Goal: Contribute content: Add original content to the website for others to see

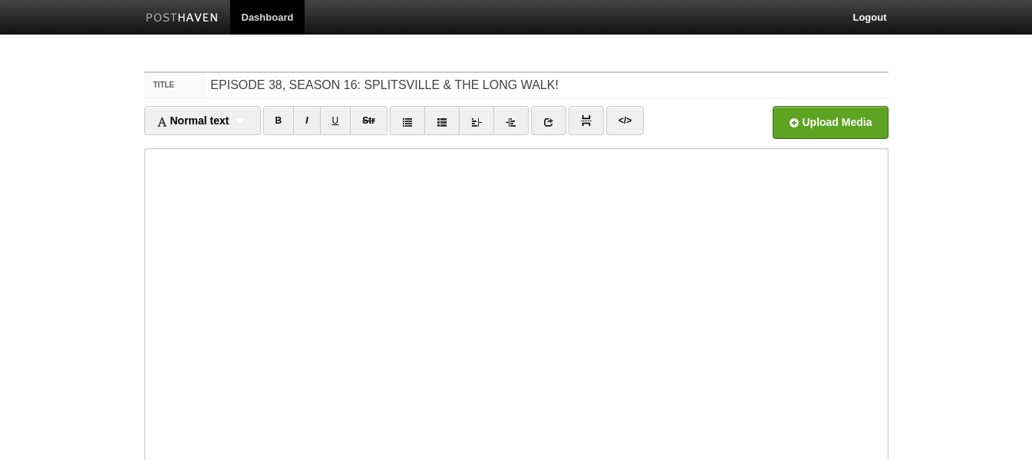
type input "EPISODE 38, SEASON 16: SPLITSVILLE & THE LONG WALK!"
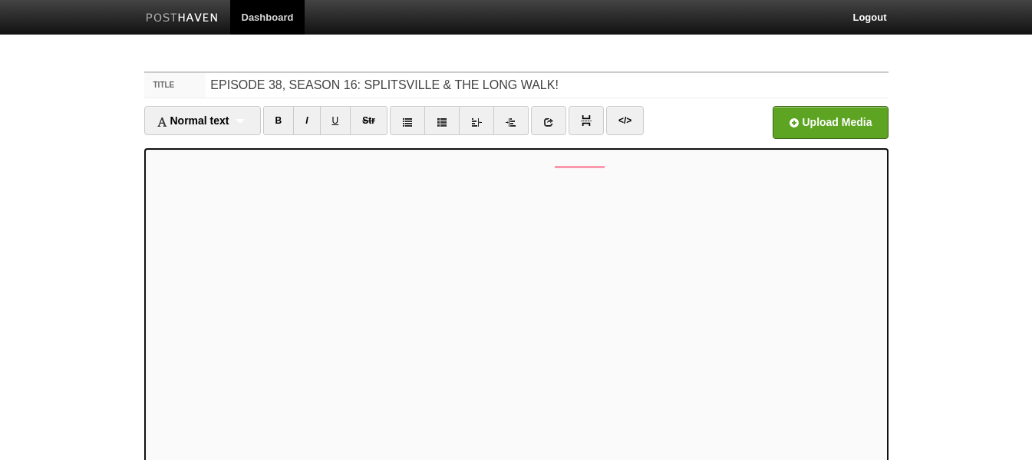
drag, startPoint x: 145, startPoint y: 185, endPoint x: 114, endPoint y: 187, distance: 31.6
click at [114, 187] on body "Dashboard Logout Your Sites Hammer Time [PERSON_NAME] PRODUCTIONS Podcasts Shoo…" at bounding box center [516, 324] width 1032 height 649
click at [560, 122] on link at bounding box center [548, 120] width 35 height 29
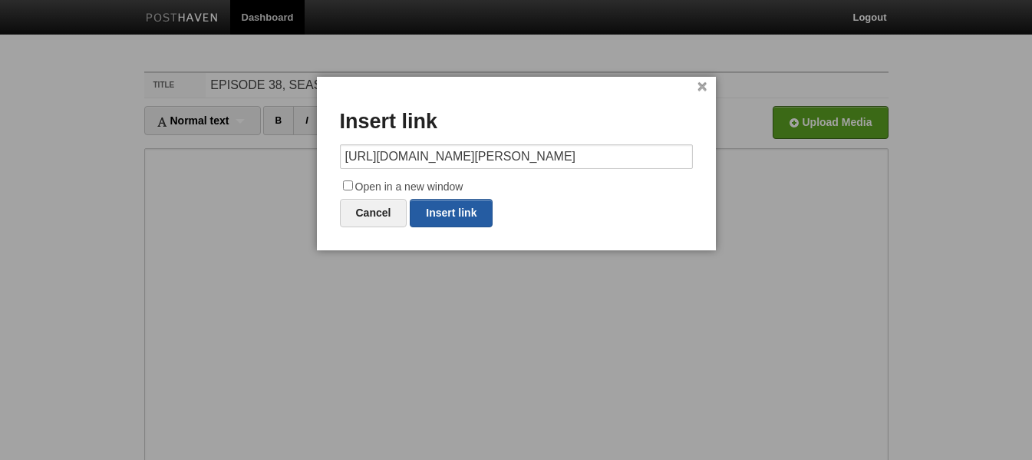
click at [447, 214] on link "Insert link" at bounding box center [451, 213] width 83 height 28
type input "https://"
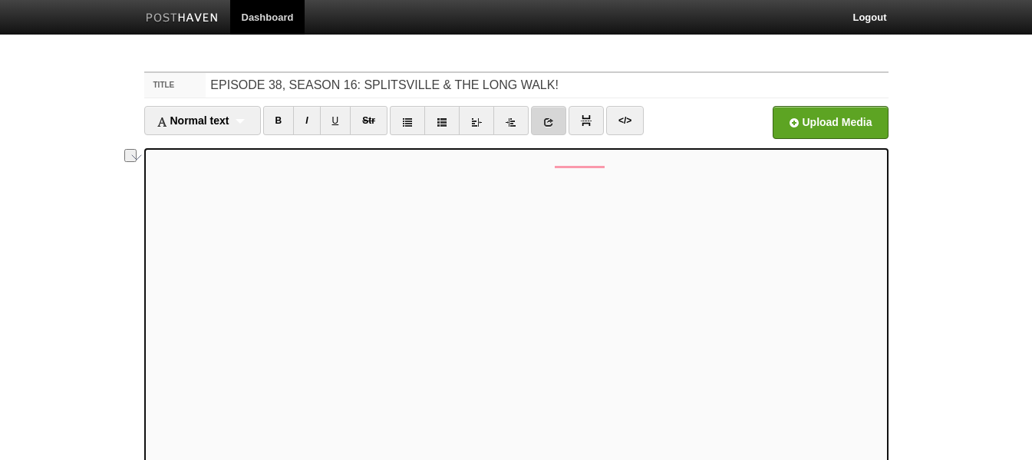
click at [547, 121] on icon at bounding box center [548, 122] width 11 height 11
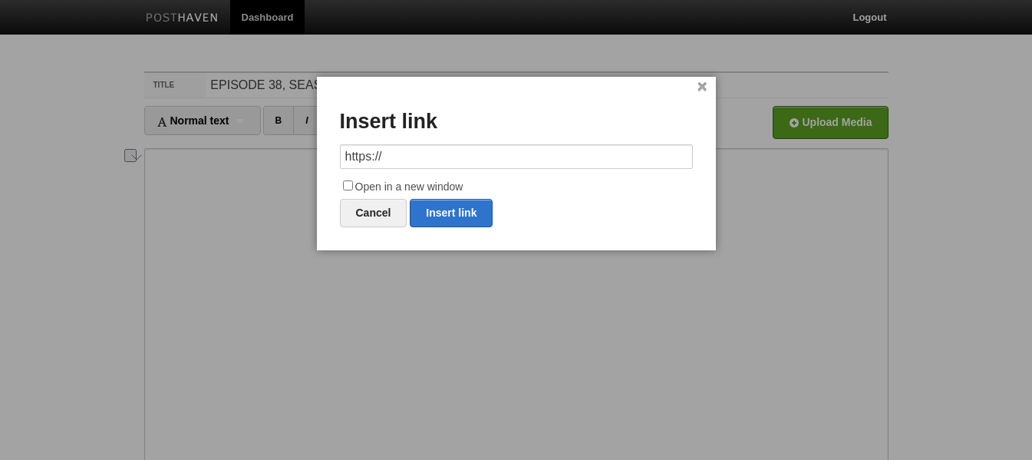
drag, startPoint x: 453, startPoint y: 157, endPoint x: 319, endPoint y: 160, distance: 133.6
click at [319, 160] on div "× Insert link https:// Open in a new window Cancel Insert link" at bounding box center [516, 163] width 399 height 173
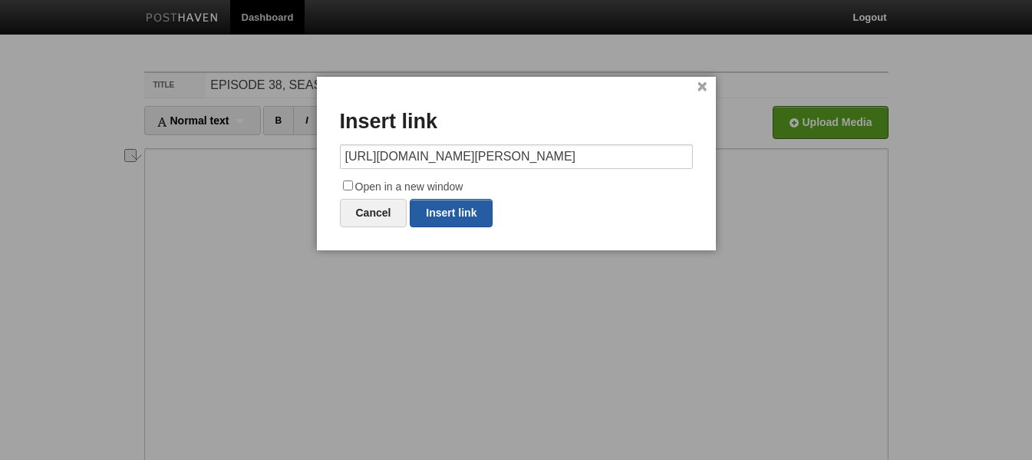
click at [471, 206] on link "Insert link" at bounding box center [451, 213] width 83 height 28
type input "https://"
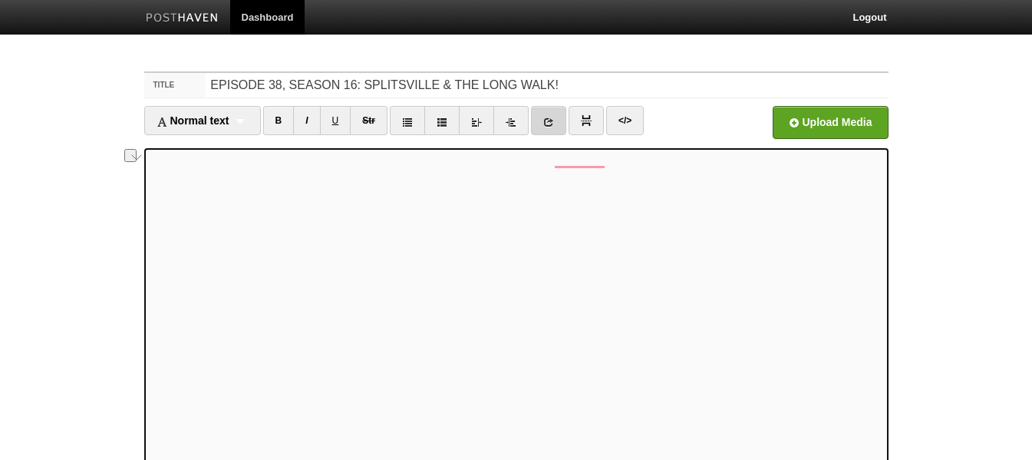
click at [553, 124] on icon at bounding box center [548, 122] width 11 height 11
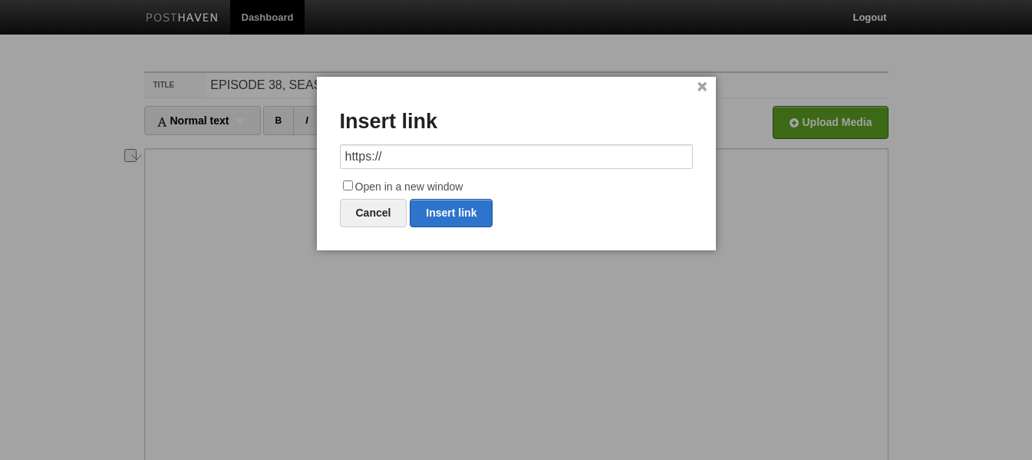
drag, startPoint x: 446, startPoint y: 161, endPoint x: 322, endPoint y: 164, distance: 124.4
click at [322, 164] on div "× Insert link https:// Open in a new window Cancel Insert link" at bounding box center [516, 163] width 399 height 173
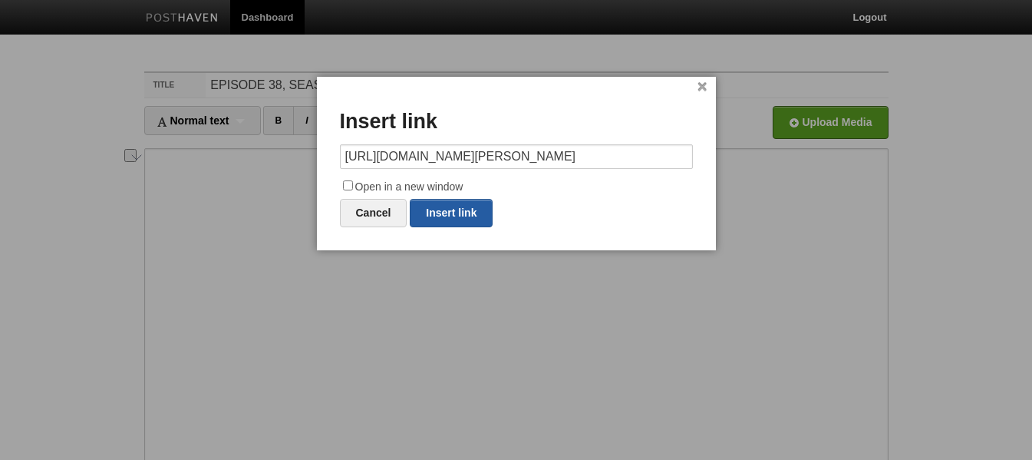
click at [461, 212] on link "Insert link" at bounding box center [451, 213] width 83 height 28
type input "https://"
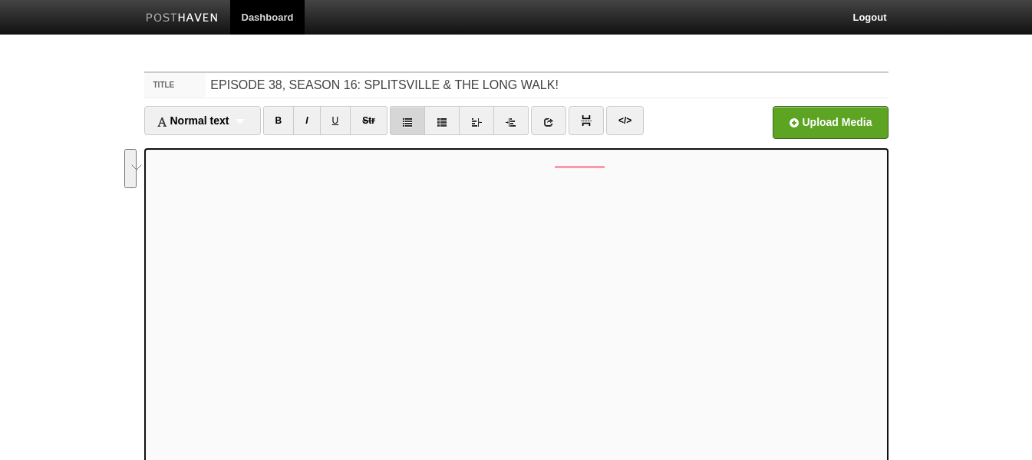
click at [409, 116] on link at bounding box center [407, 120] width 35 height 29
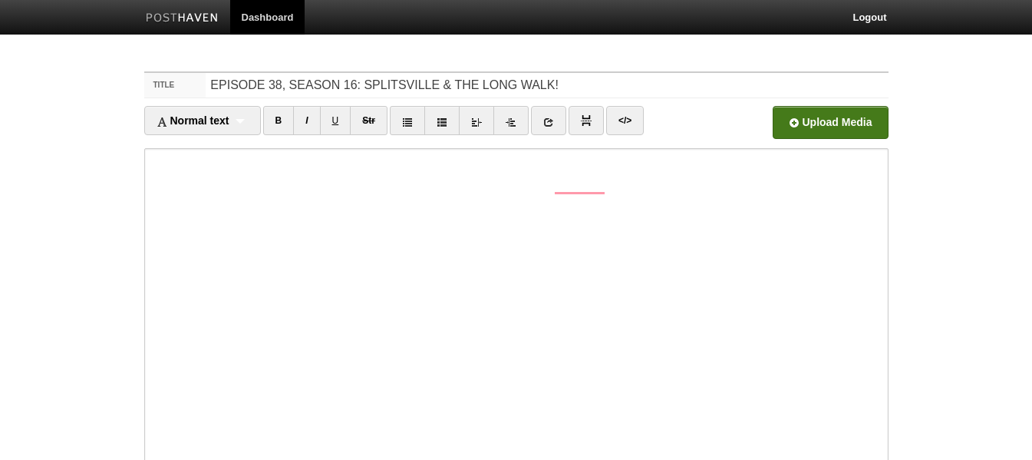
click at [809, 112] on input "file" at bounding box center [367, 127] width 1162 height 78
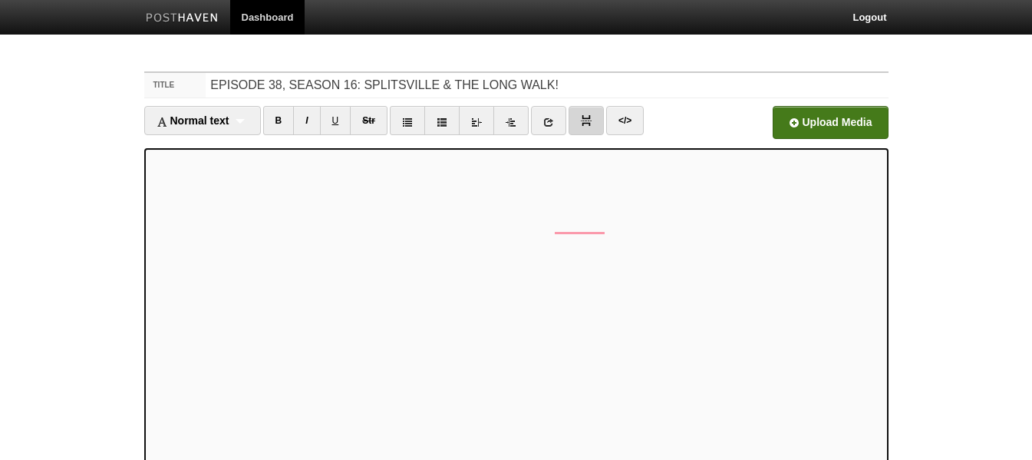
click at [595, 121] on link at bounding box center [586, 120] width 35 height 29
click at [847, 111] on input "file" at bounding box center [367, 127] width 1162 height 78
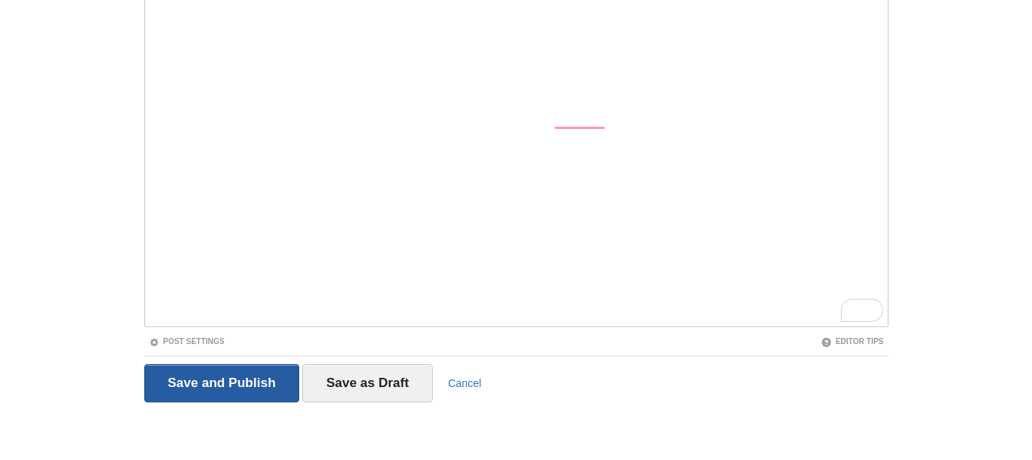
click at [205, 388] on input "Save and Publish" at bounding box center [222, 383] width 156 height 38
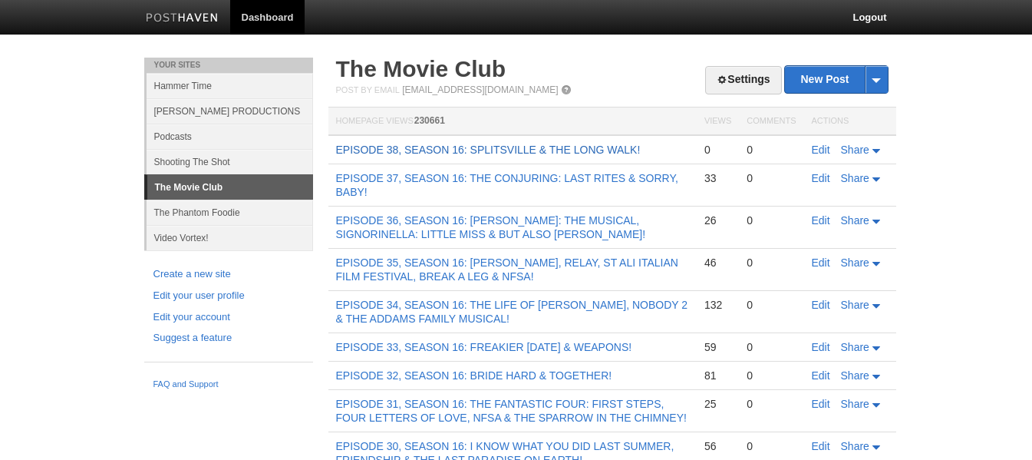
click at [432, 148] on link "EPISODE 38, SEASON 16: SPLITSVILLE & THE LONG WALK!" at bounding box center [488, 150] width 305 height 12
click at [462, 177] on link "EPISODE 37, SEASON 16: THE CONJURING: LAST RITES & SORRY, BABY!" at bounding box center [507, 185] width 342 height 26
click at [387, 147] on link "EPISODE 38, SEASON 16: SPLITSVILLE & THE LONG WALK!" at bounding box center [488, 150] width 305 height 12
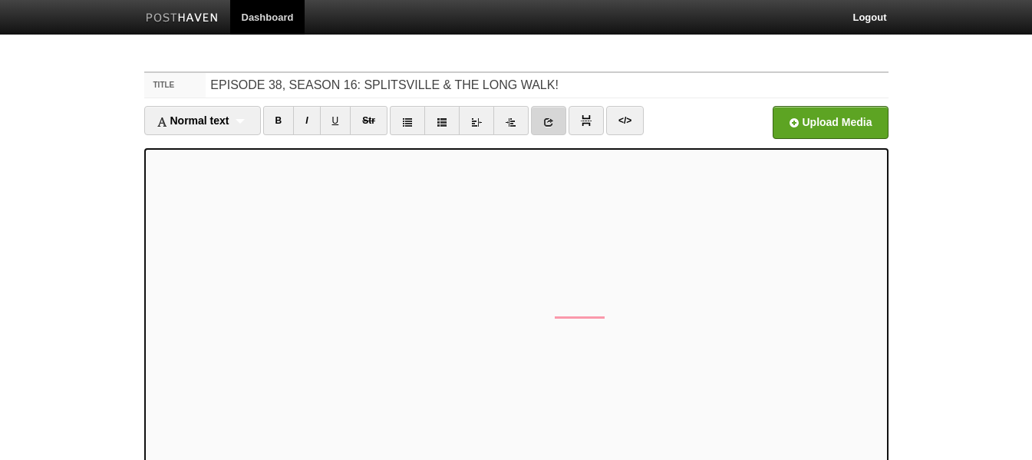
click at [543, 134] on li "× Insert link https:// Open in a new window Cancel Insert link" at bounding box center [548, 122] width 35 height 33
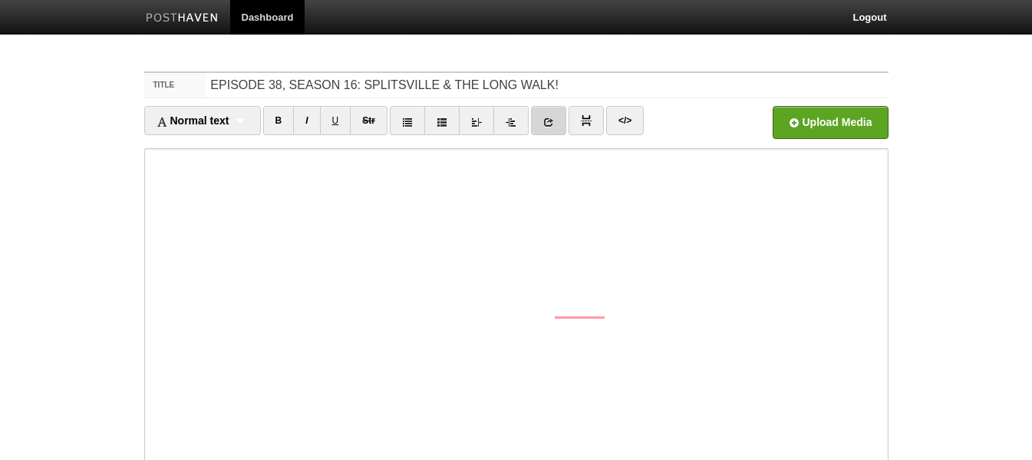
click at [544, 113] on link at bounding box center [548, 120] width 35 height 29
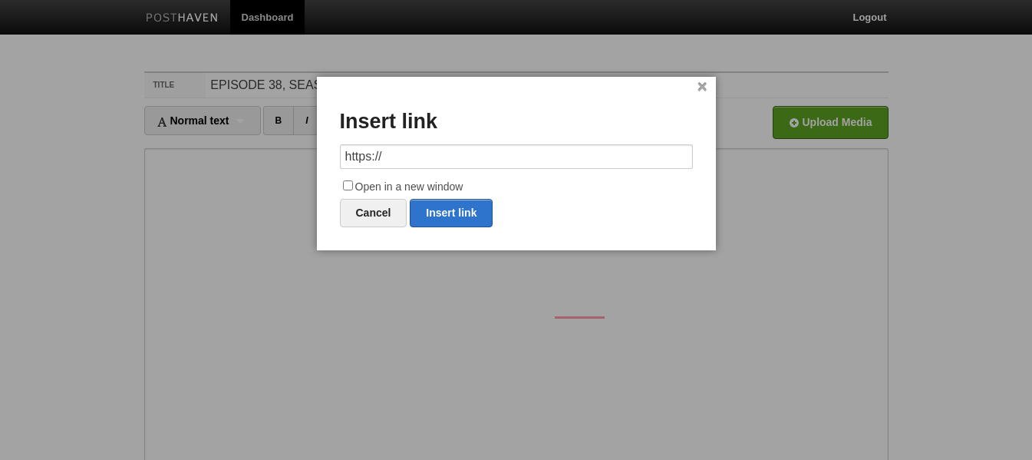
drag, startPoint x: 374, startPoint y: 163, endPoint x: 306, endPoint y: 161, distance: 67.6
click at [306, 161] on body "Dashboard Logout Your Sites Hammer Time [PERSON_NAME] PRODUCTIONS Podcasts Shoo…" at bounding box center [516, 324] width 1032 height 649
click at [434, 207] on link "Insert link" at bounding box center [451, 213] width 83 height 28
type input "https://"
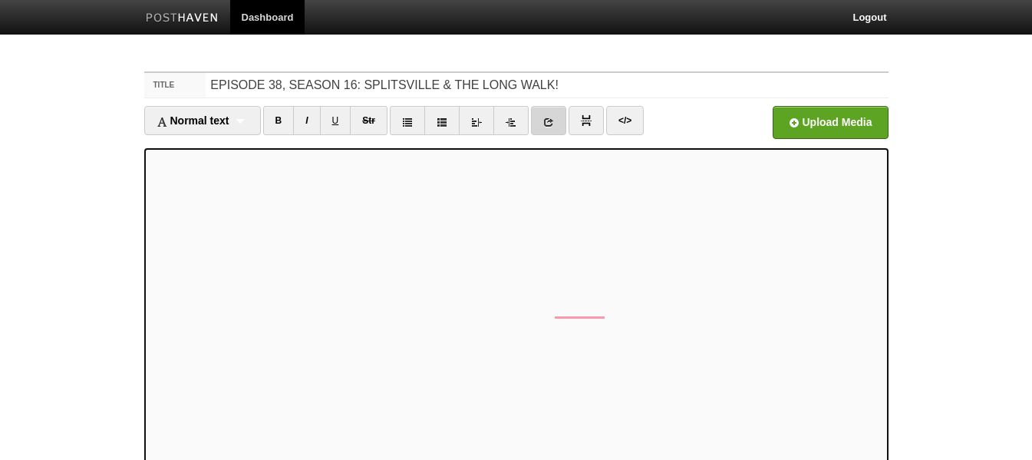
click at [554, 127] on icon at bounding box center [548, 122] width 11 height 11
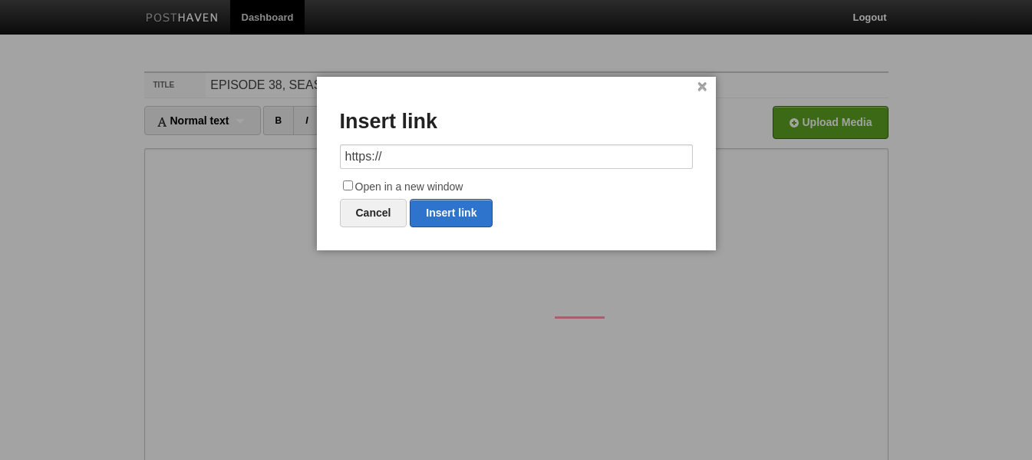
drag, startPoint x: 434, startPoint y: 156, endPoint x: 261, endPoint y: 160, distance: 173.5
click at [261, 160] on body "Dashboard Logout Your Sites Hammer Time [PERSON_NAME] PRODUCTIONS Podcasts Shoo…" at bounding box center [516, 324] width 1032 height 649
click at [461, 206] on link "Insert link" at bounding box center [451, 213] width 83 height 28
type input "https://"
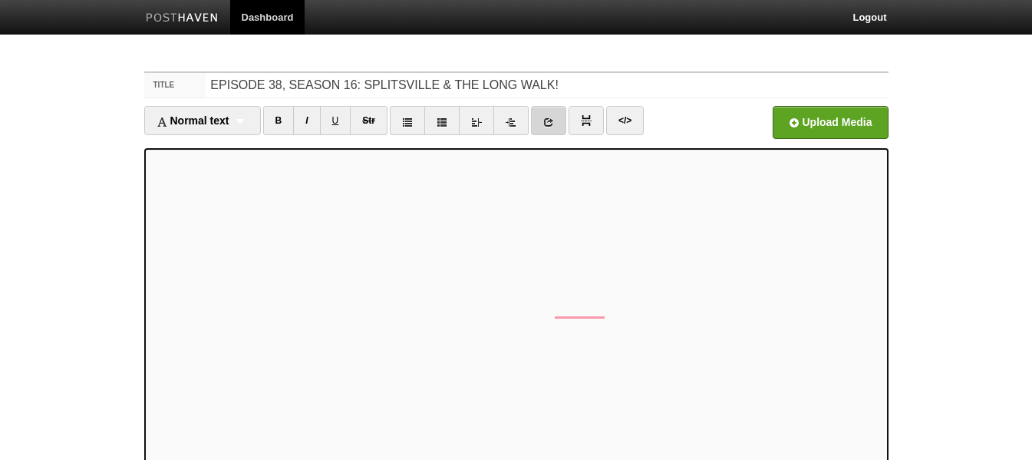
click at [553, 121] on icon at bounding box center [548, 122] width 11 height 11
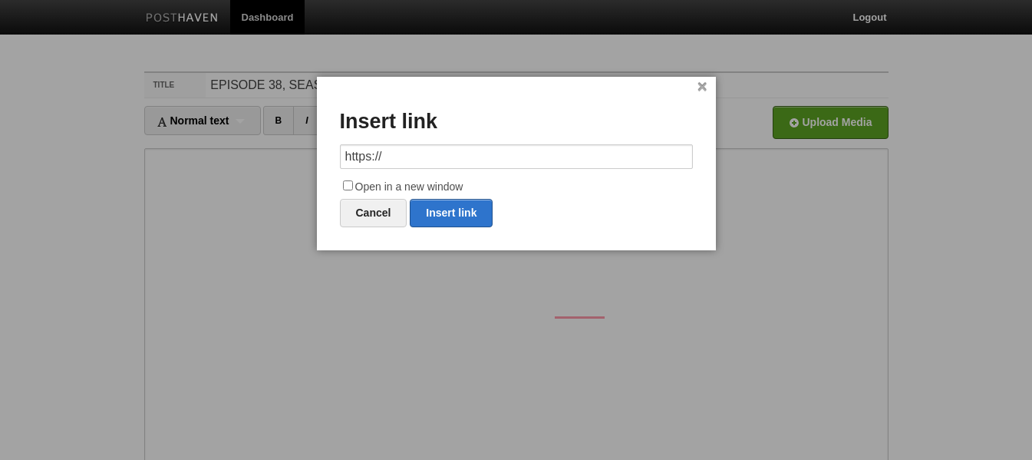
drag, startPoint x: 373, startPoint y: 148, endPoint x: 243, endPoint y: 150, distance: 129.7
click at [243, 150] on body "Dashboard Logout Your Sites Hammer Time [PERSON_NAME] PRODUCTIONS Podcasts Shoo…" at bounding box center [516, 324] width 1032 height 649
click at [464, 206] on link "Insert link" at bounding box center [451, 213] width 83 height 28
type input "https://"
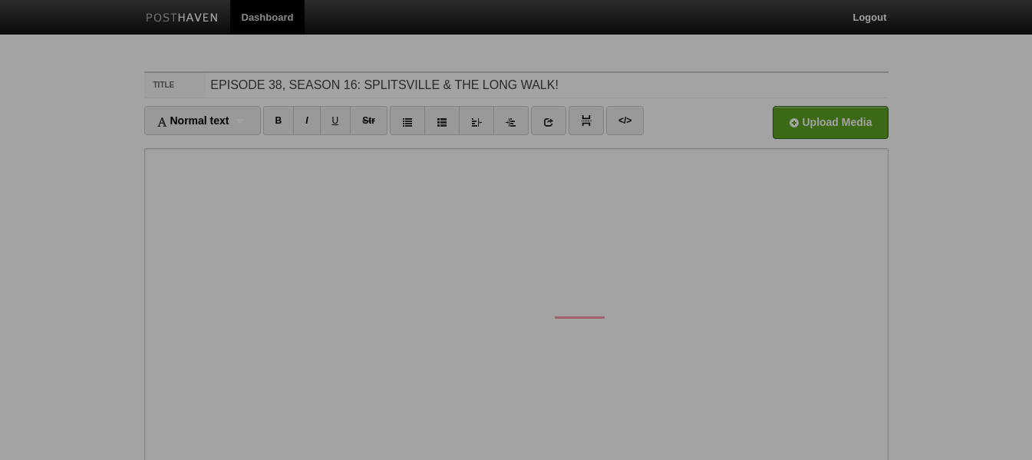
click at [176, 177] on div "× Upload Photos Edit Image Gallery Combine Galleries Pop Out Images Delete gall…" at bounding box center [516, 157] width 691 height 169
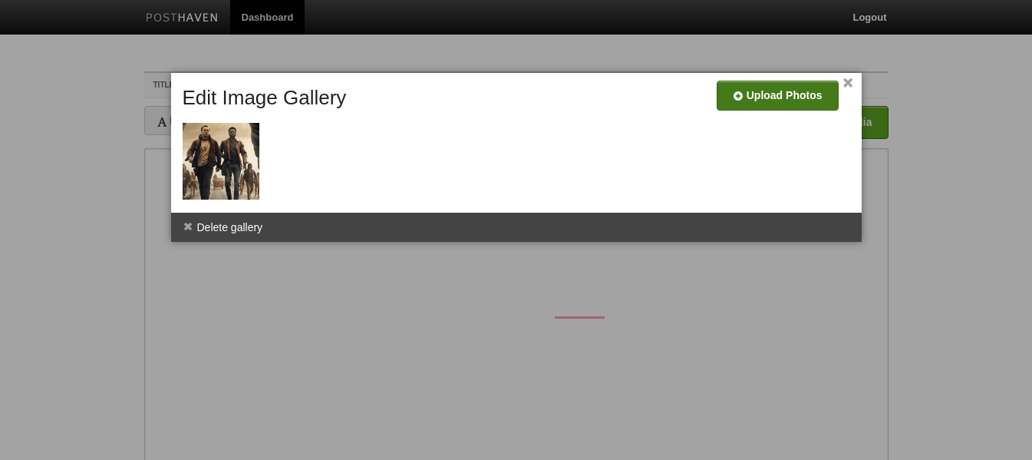
click at [761, 94] on input "file" at bounding box center [317, 101] width 1162 height 78
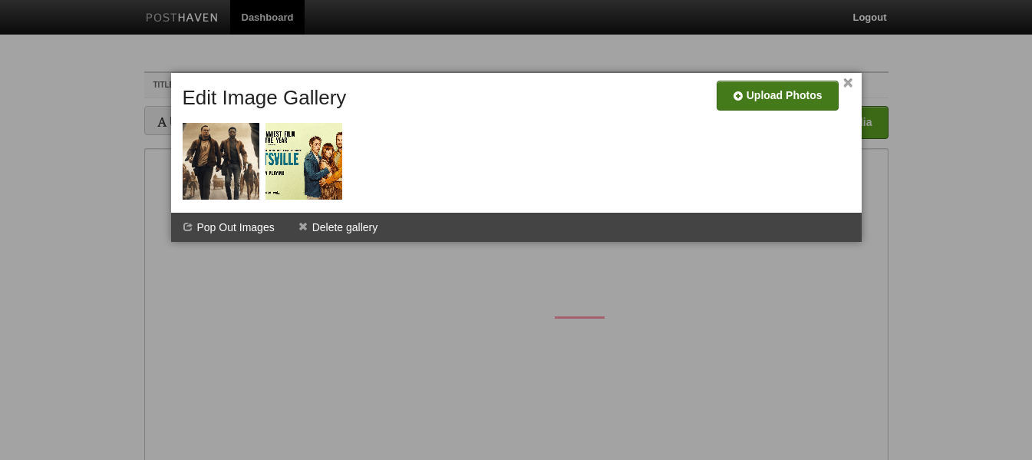
click at [609, 192] on div at bounding box center [519, 145] width 683 height 123
click at [848, 83] on link "×" at bounding box center [849, 83] width 10 height 8
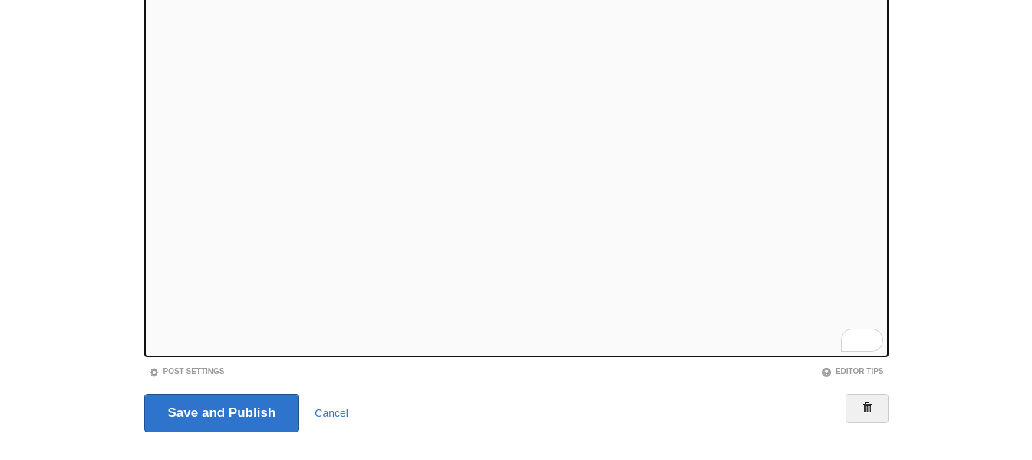
scroll to position [190, 0]
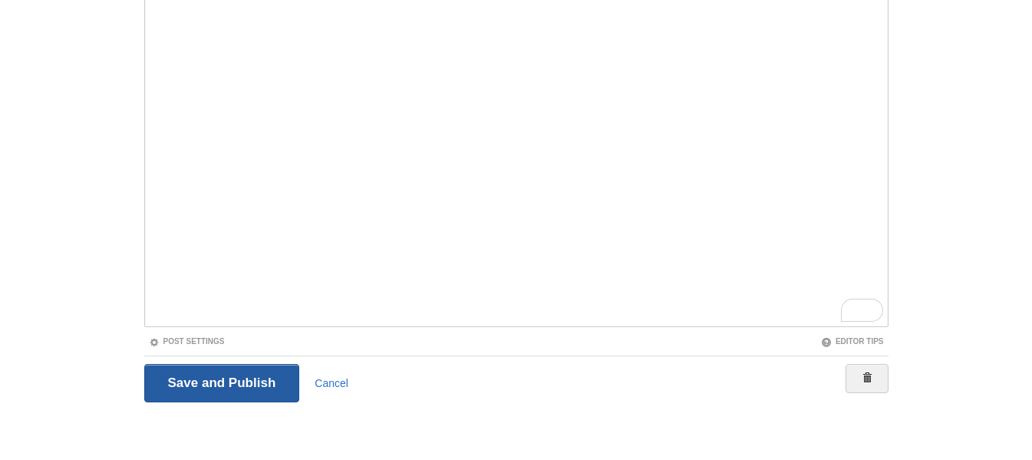
click at [245, 388] on input "Save and Publish" at bounding box center [222, 383] width 156 height 38
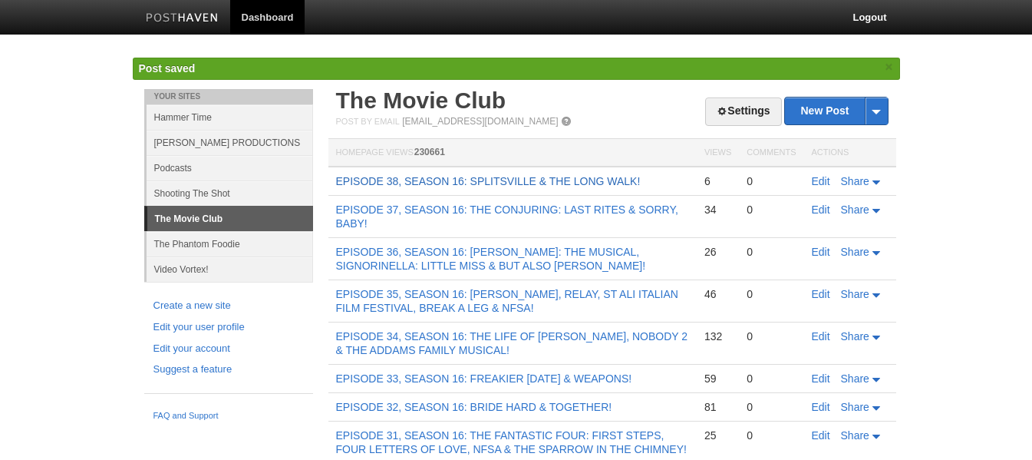
click at [408, 176] on link "EPISODE 38, SEASON 16: SPLITSVILLE & THE LONG WALK!" at bounding box center [488, 181] width 305 height 12
